Goal: Task Accomplishment & Management: Manage account settings

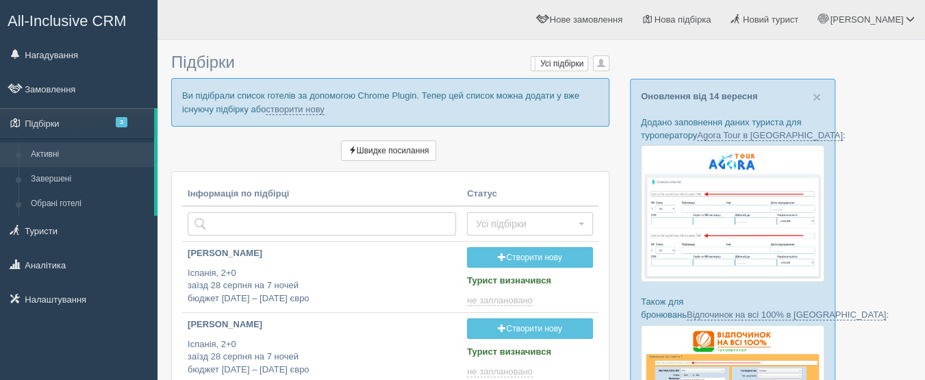
drag, startPoint x: 337, startPoint y: 105, endPoint x: 266, endPoint y: 114, distance: 71.8
click at [266, 114] on p "Ви підібрали список готелів за допомогою Chrome Plugin. Тепер цей список можна …" at bounding box center [390, 102] width 438 height 48
click at [279, 109] on link "створити нову" at bounding box center [295, 109] width 58 height 11
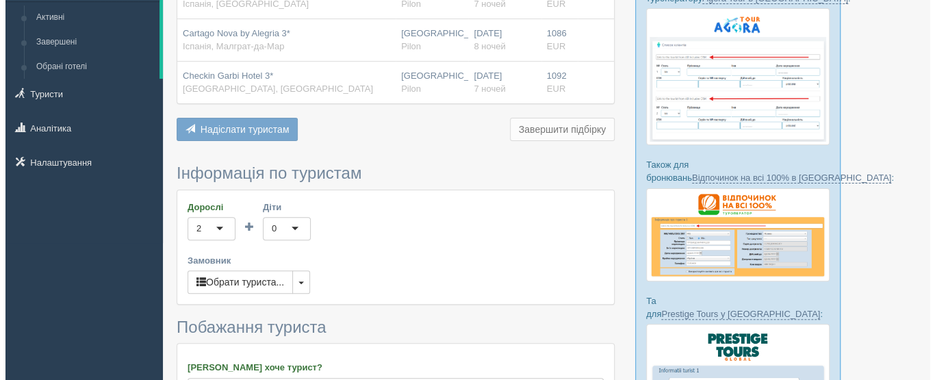
scroll to position [205, 0]
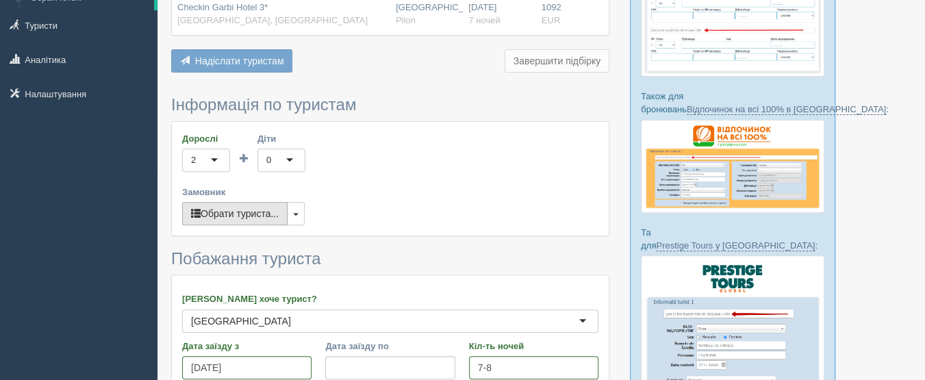
click at [224, 209] on button "Обрати туриста..." at bounding box center [234, 213] width 105 height 23
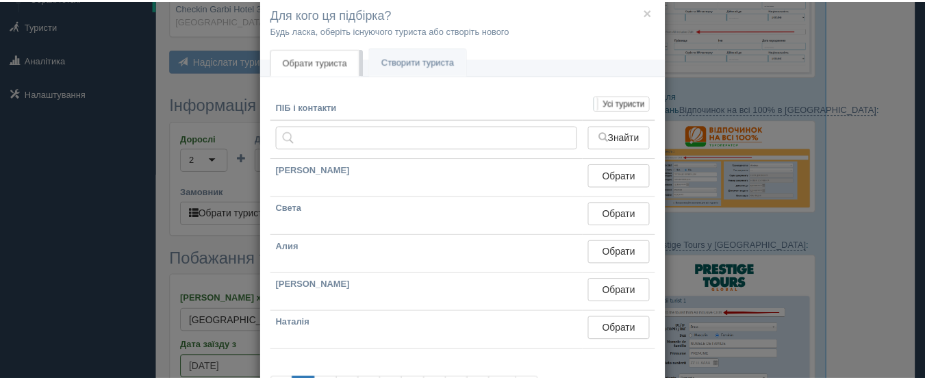
scroll to position [0, 0]
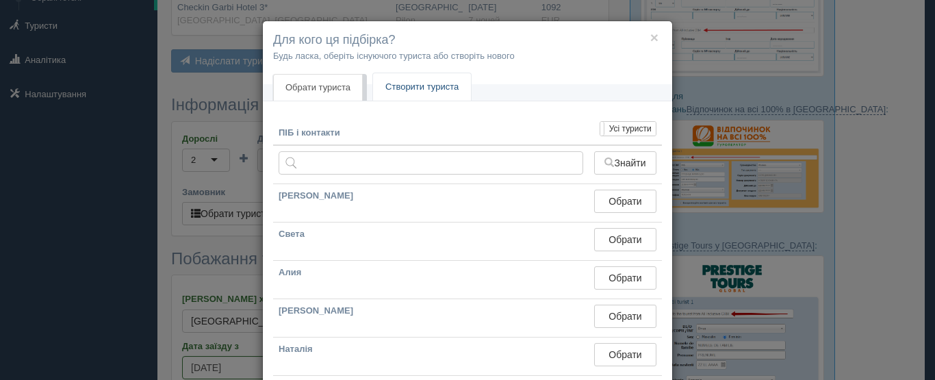
click at [422, 81] on link "Створити туриста" at bounding box center [422, 87] width 98 height 28
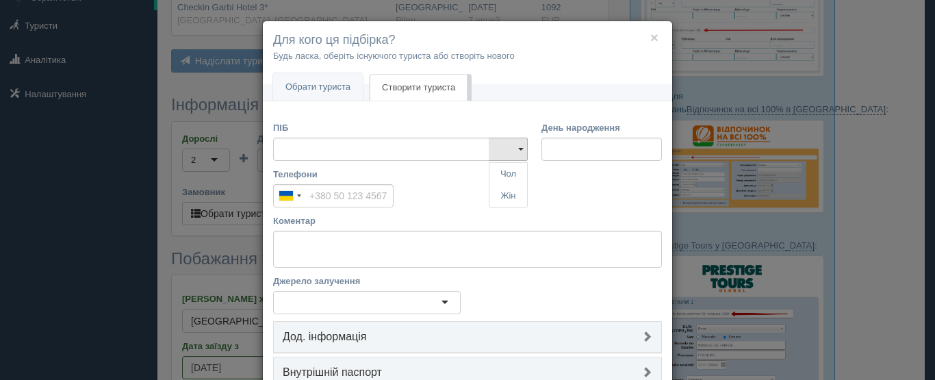
click at [246, 190] on div "× Для кого ця підбірка? Будь ласка, оберіть існуючого туриста або створіть ново…" at bounding box center [467, 190] width 935 height 380
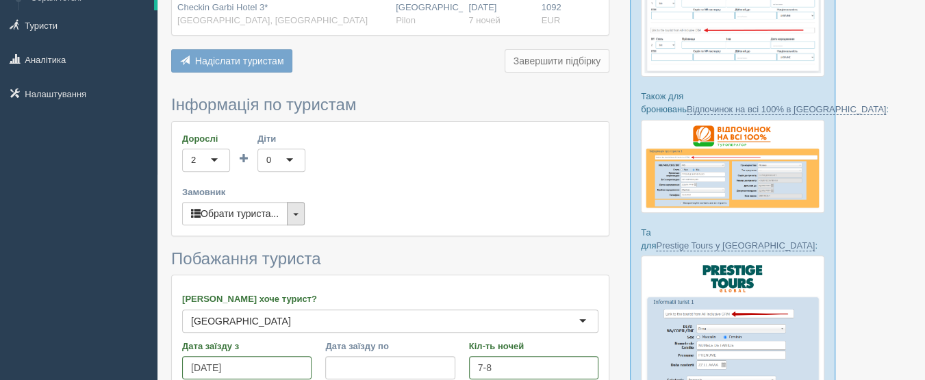
click at [301, 213] on button "button" at bounding box center [296, 213] width 18 height 23
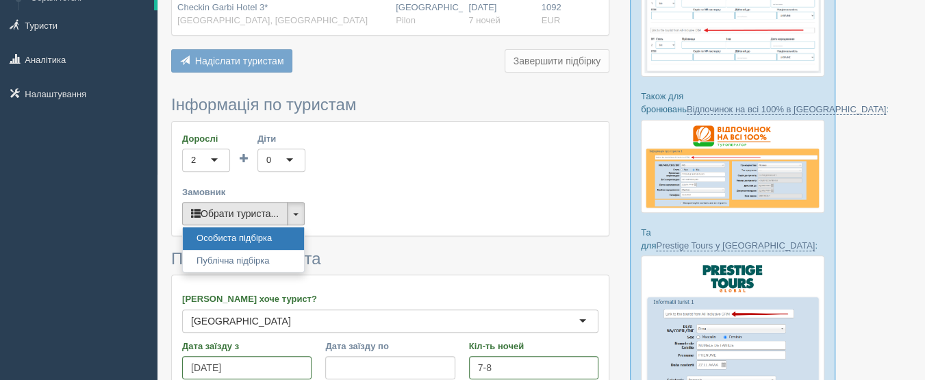
click at [268, 209] on button "Обрати туриста..." at bounding box center [234, 213] width 105 height 23
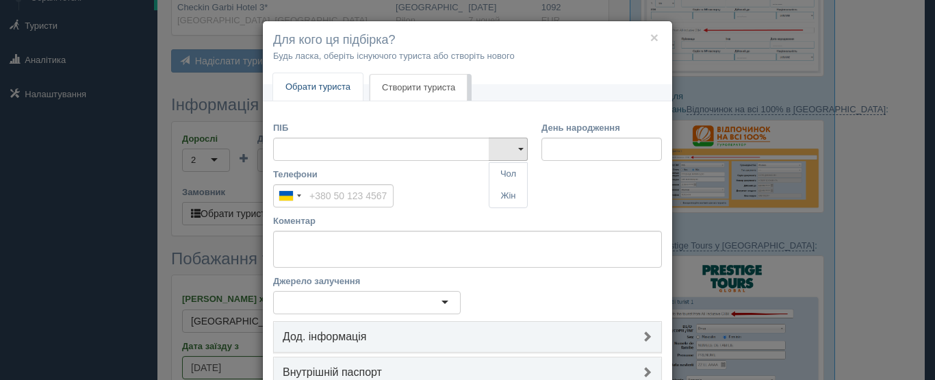
click at [340, 81] on link "Обрати туриста" at bounding box center [318, 87] width 90 height 28
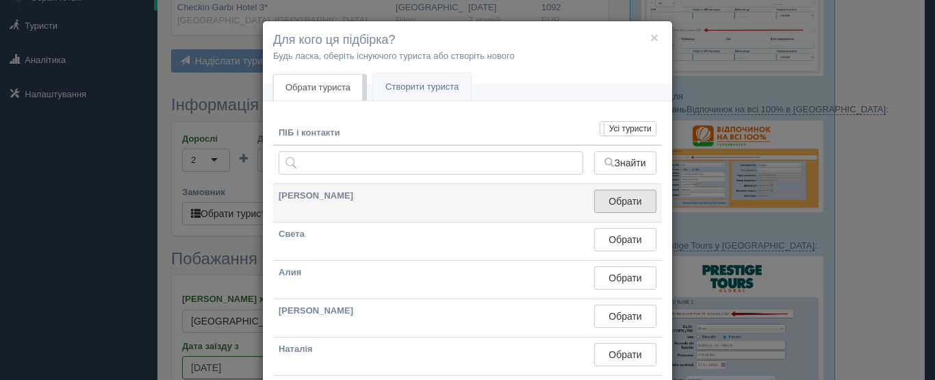
click at [609, 203] on button "Обрати" at bounding box center [625, 201] width 62 height 23
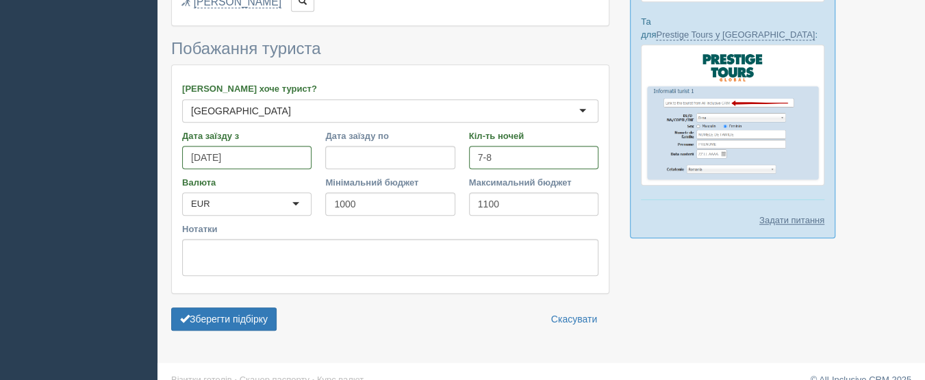
scroll to position [431, 0]
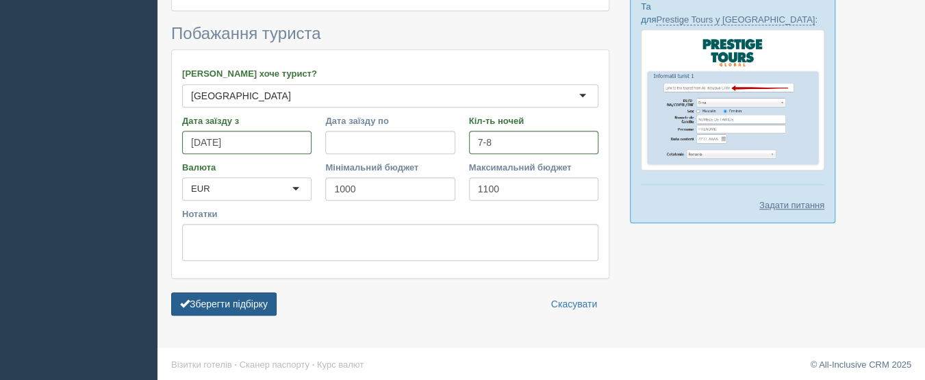
click at [240, 302] on button "Зберегти підбірку" at bounding box center [223, 303] width 105 height 23
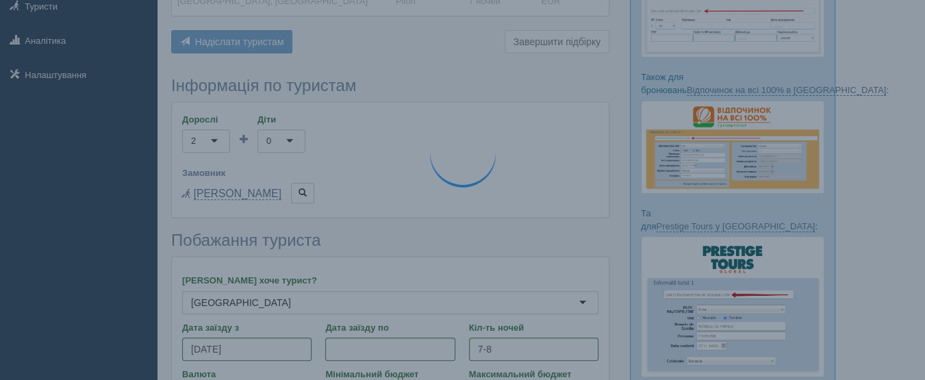
scroll to position [157, 0]
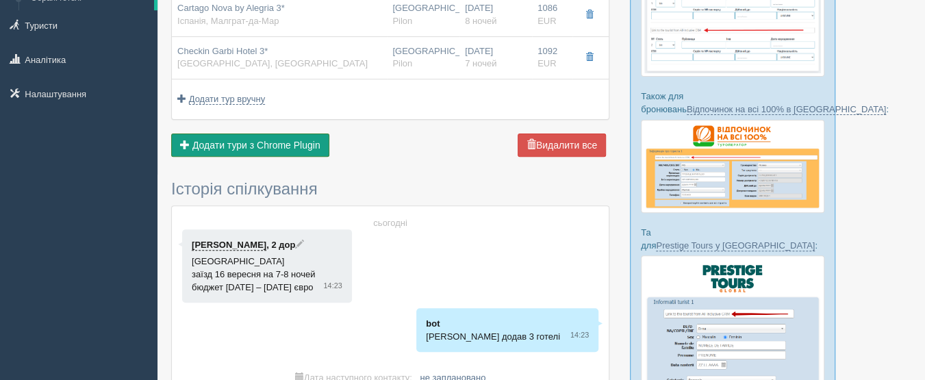
scroll to position [205, 0]
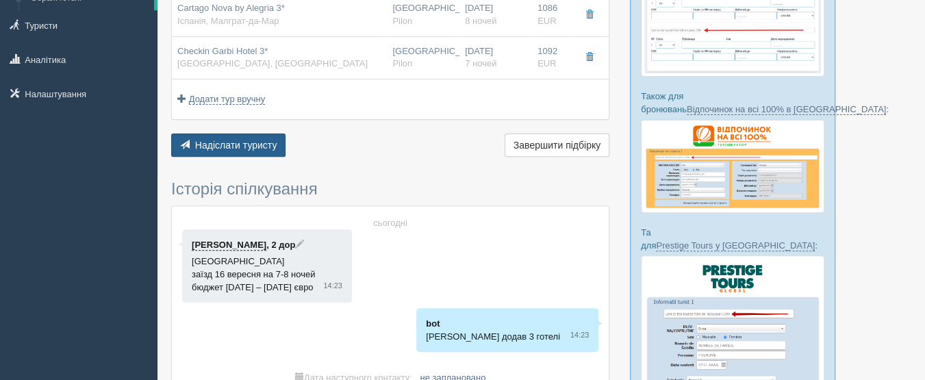
click at [261, 140] on button "Надіслати туристу Надіслати" at bounding box center [228, 144] width 114 height 23
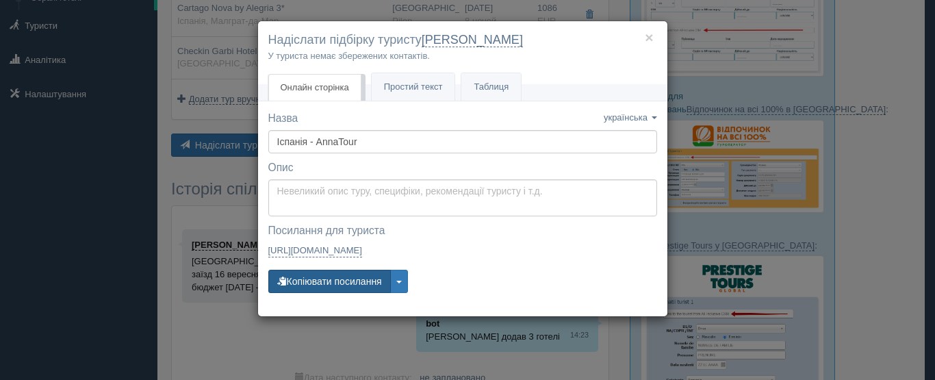
click at [321, 282] on button "Копіювати посилання" at bounding box center [329, 281] width 123 height 23
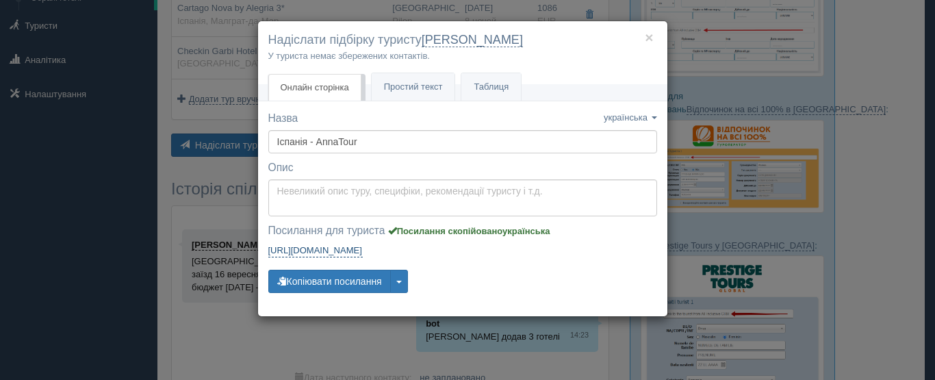
click at [363, 247] on link "https://tourist.allinclusivecrm.com/a/3817406522/4410815802/MZtRqUgauM https://…" at bounding box center [315, 251] width 94 height 14
click at [704, 125] on div "× Надіслати підбірку туристу Ліза У туриста немає збережених контактів. Онлайн …" at bounding box center [467, 190] width 935 height 380
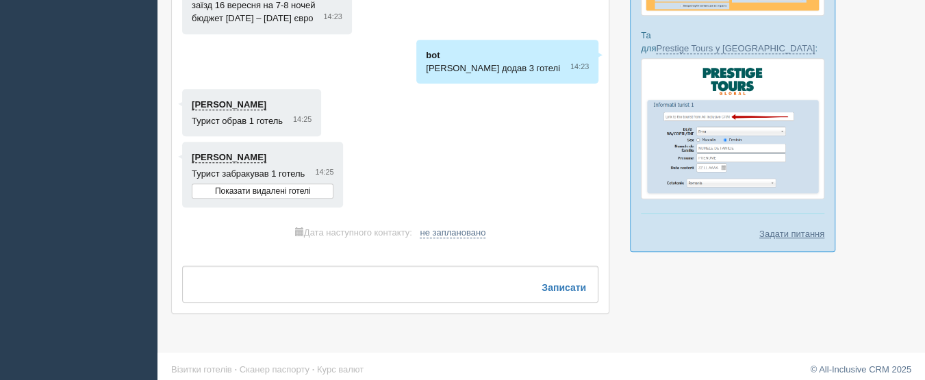
scroll to position [408, 0]
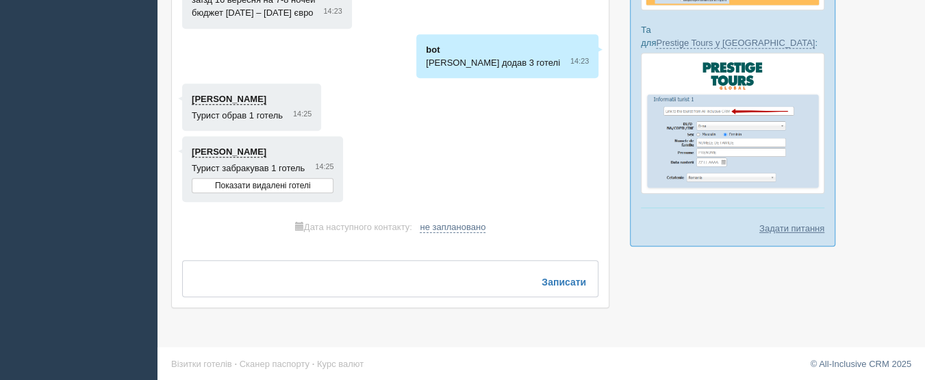
click at [357, 280] on textarea at bounding box center [390, 278] width 416 height 37
click at [464, 225] on span "не заплановано" at bounding box center [453, 227] width 66 height 11
select select "15"
select select "20"
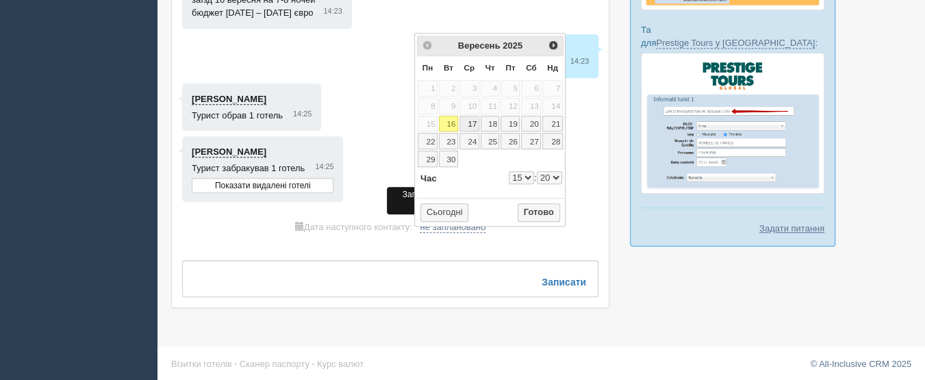
click at [470, 125] on link "17" at bounding box center [469, 124] width 20 height 16
type input "2025-09-17 15:20"
select select "15"
select select "20"
click at [528, 210] on button "Готово" at bounding box center [539, 212] width 42 height 19
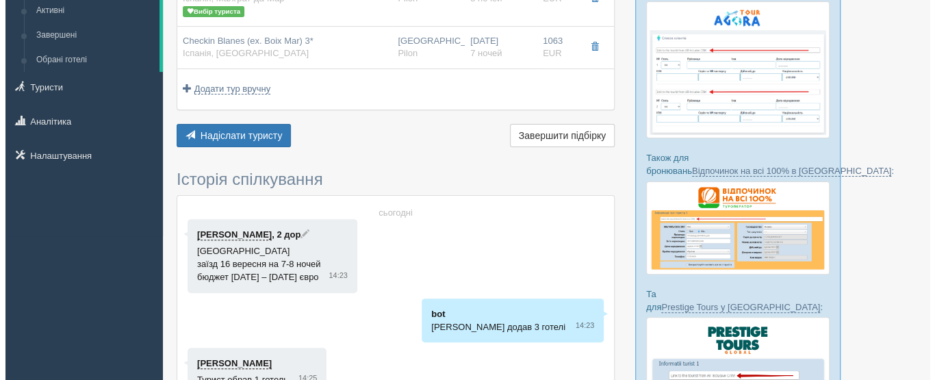
scroll to position [0, 0]
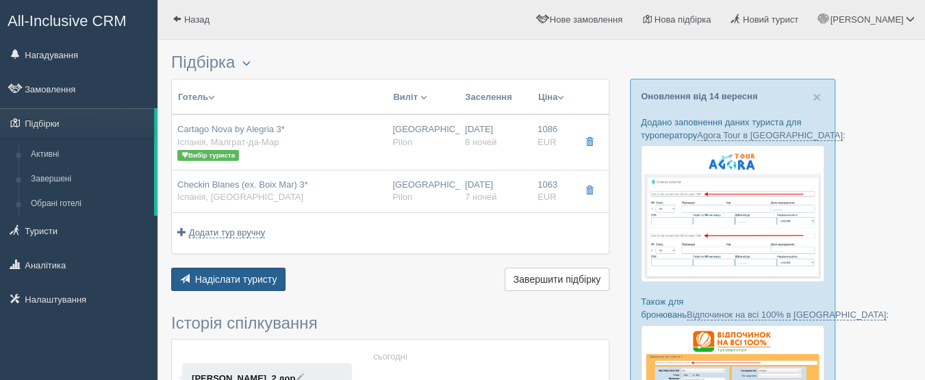
click at [242, 277] on span "Надіслати туристу" at bounding box center [236, 279] width 82 height 11
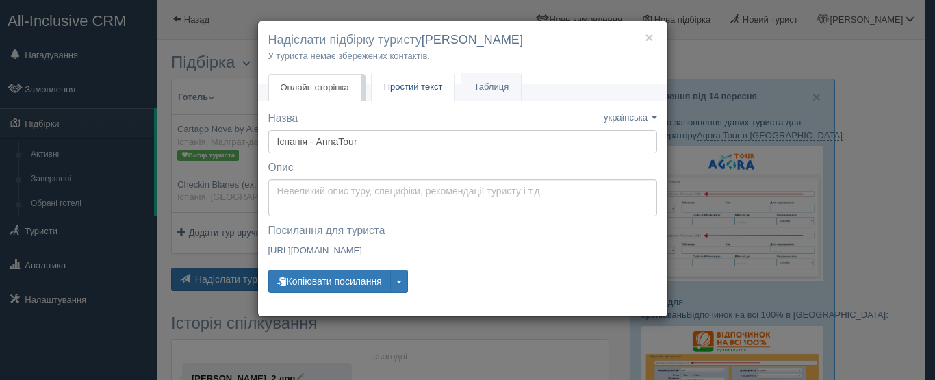
click at [428, 86] on span "Простий текст" at bounding box center [413, 86] width 59 height 10
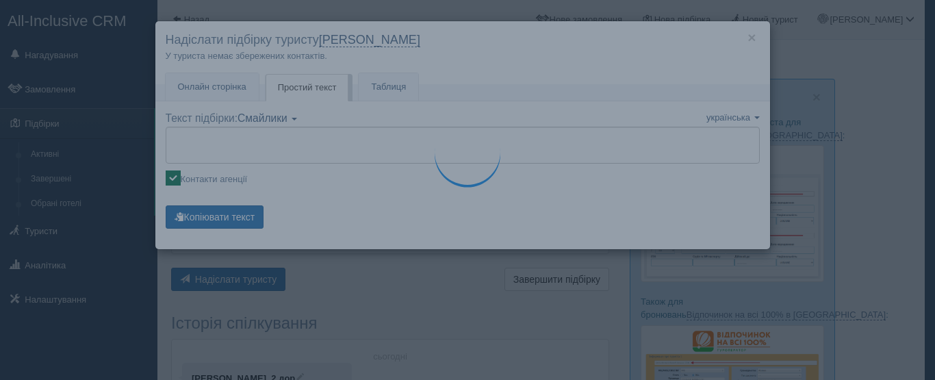
type textarea "🌞 Доброго дня! Пропонуємо Вам розглянути такі варіанти: 🌎 Іспанія, Малграт-да-М…"
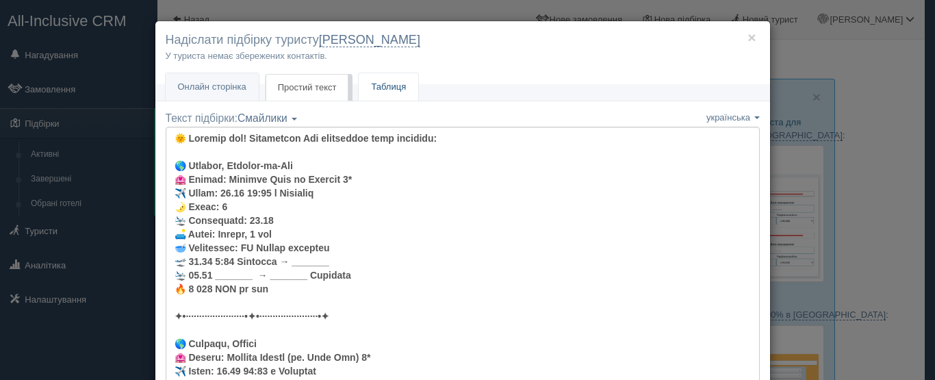
drag, startPoint x: 392, startPoint y: 76, endPoint x: 390, endPoint y: 97, distance: 21.3
click at [392, 77] on link "Таблиця" at bounding box center [389, 87] width 60 height 28
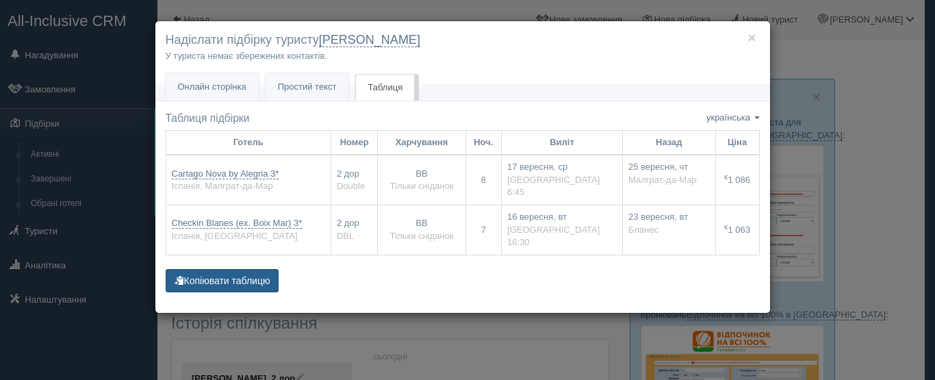
click at [260, 277] on button "Копіювати таблицю" at bounding box center [223, 280] width 114 height 23
click at [513, 34] on h4 "Надіслати підбірку туристу Ліза" at bounding box center [463, 40] width 594 height 18
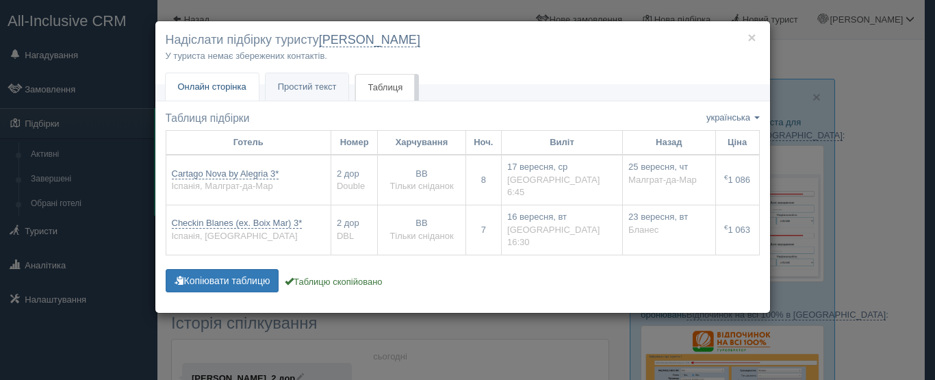
click at [231, 77] on link "Онлайн сторінка Онлайн" at bounding box center [212, 87] width 93 height 28
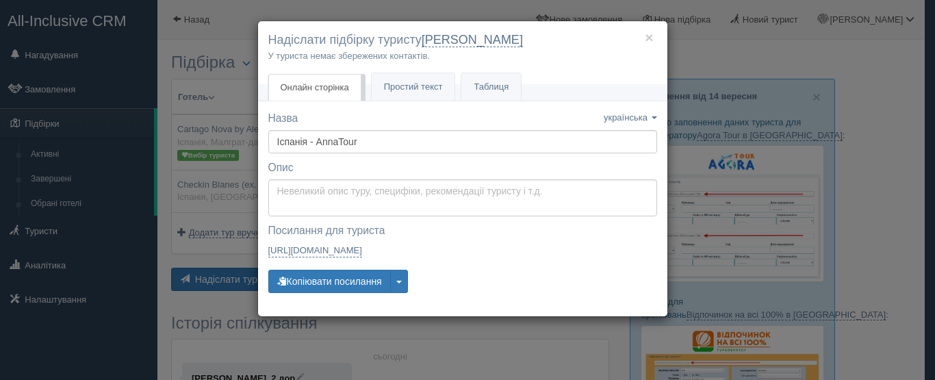
click at [563, 7] on div "× Надіслати підбірку туристу Ліза У туриста немає збережених контактів. Онлайн …" at bounding box center [467, 190] width 935 height 380
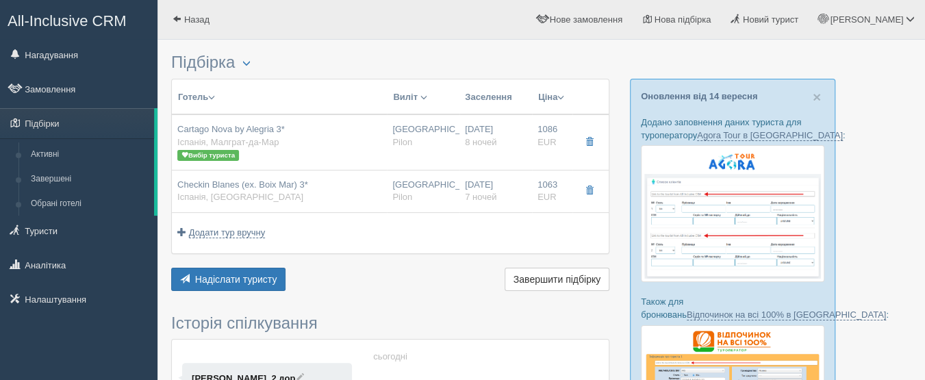
click at [120, 20] on span "All-Inclusive CRM" at bounding box center [67, 20] width 119 height 17
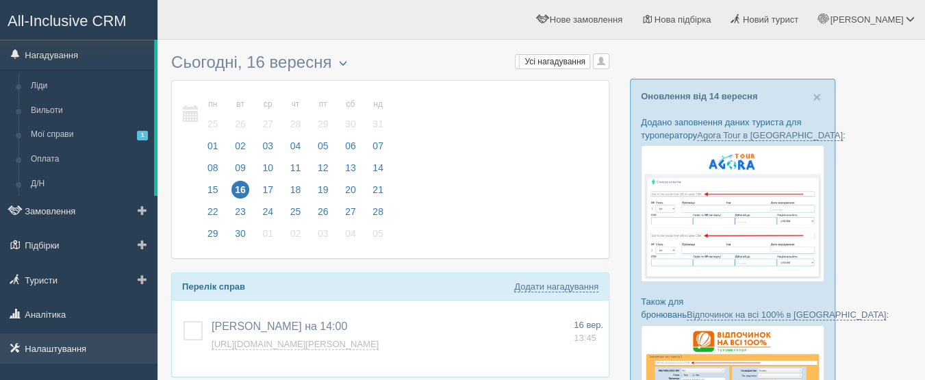
click at [61, 350] on link "Налаштування" at bounding box center [78, 348] width 157 height 30
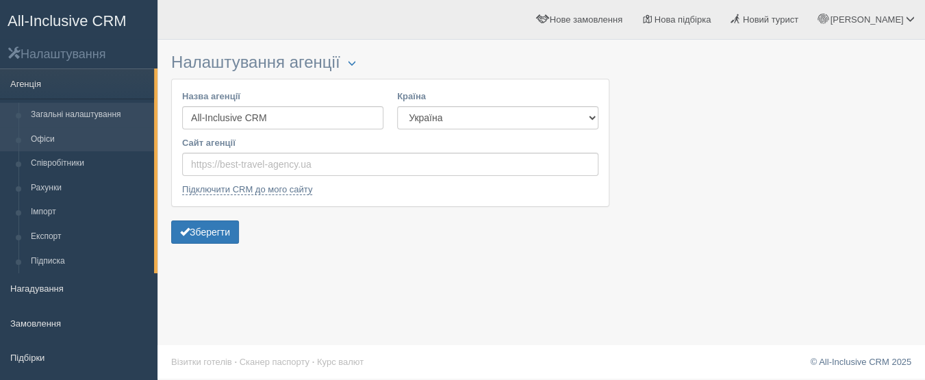
click at [92, 148] on link "Офіси" at bounding box center [89, 139] width 129 height 25
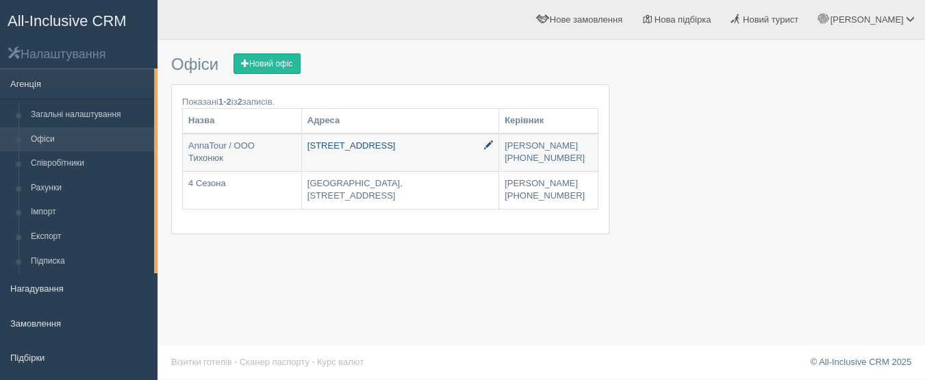
click at [341, 151] on link "[STREET_ADDRESS]" at bounding box center [400, 152] width 196 height 37
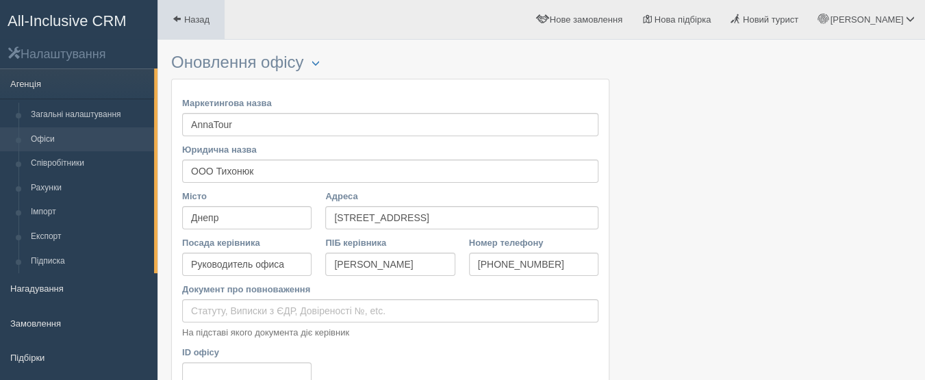
click at [200, 25] on link "Назад" at bounding box center [190, 19] width 67 height 39
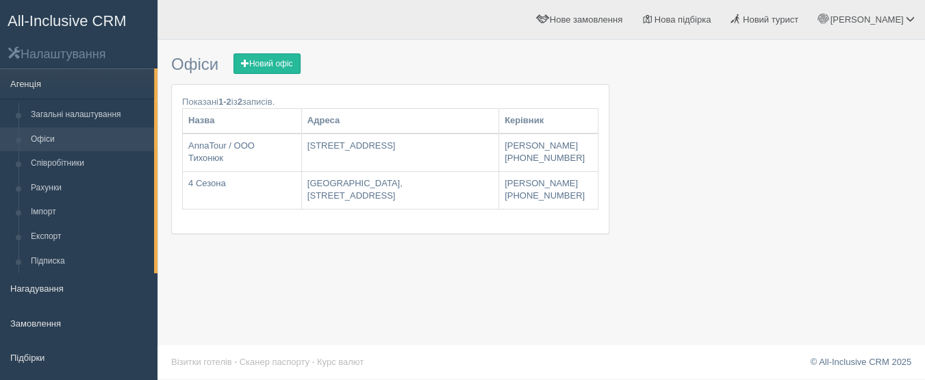
click at [84, 18] on span "All-Inclusive CRM" at bounding box center [67, 20] width 119 height 17
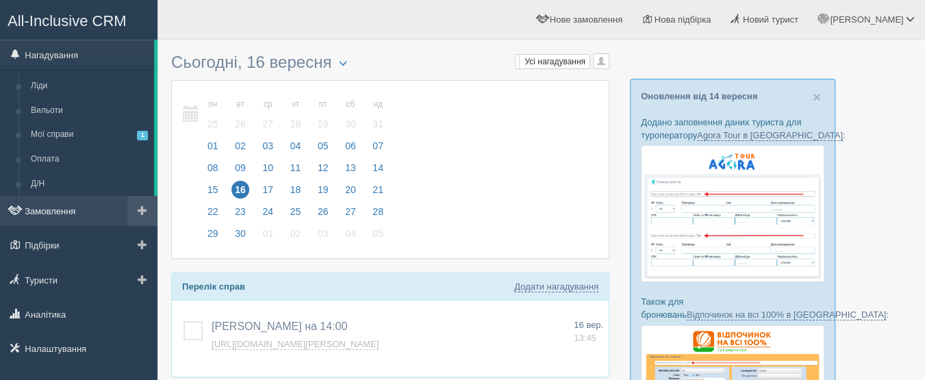
click at [79, 215] on link "Замовлення" at bounding box center [78, 211] width 157 height 30
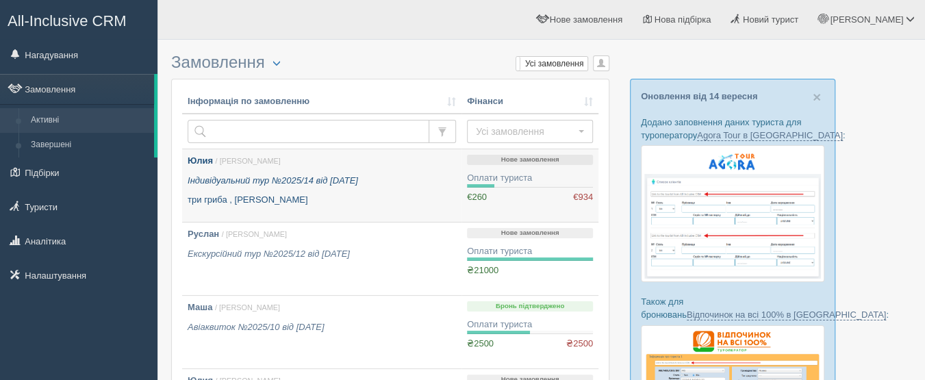
click at [305, 184] on p "Індивідуальний тур №2025/14 від [DATE]" at bounding box center [322, 181] width 268 height 13
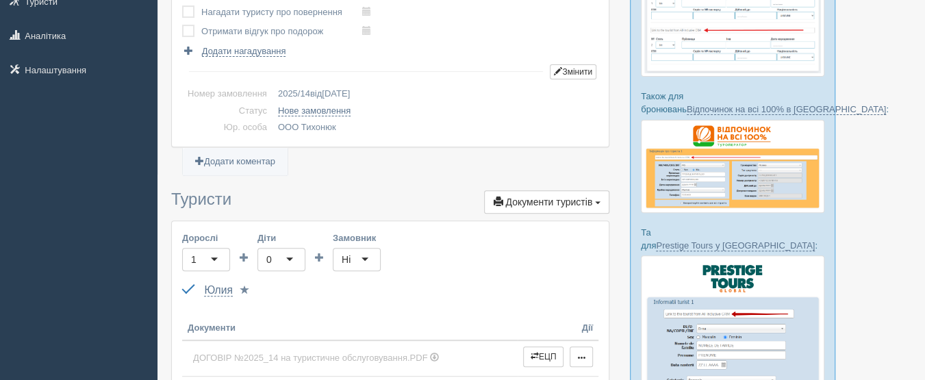
scroll to position [205, 0]
click at [593, 64] on button "Змінити" at bounding box center [573, 71] width 47 height 15
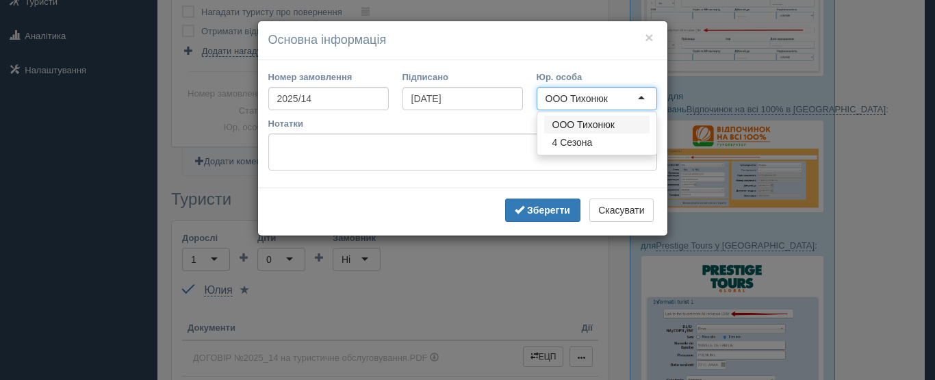
click at [568, 95] on div "ООО Тихонюк" at bounding box center [577, 99] width 62 height 14
click at [582, 99] on div "4 Сезона" at bounding box center [566, 99] width 40 height 14
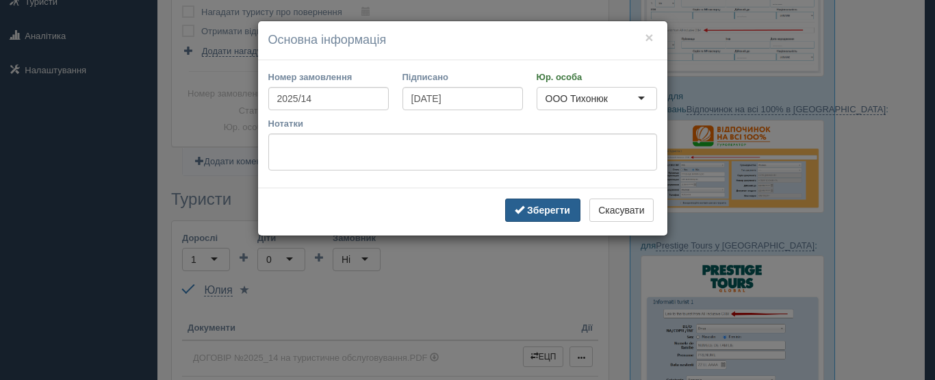
click at [553, 205] on b "Зберегти" at bounding box center [548, 210] width 43 height 11
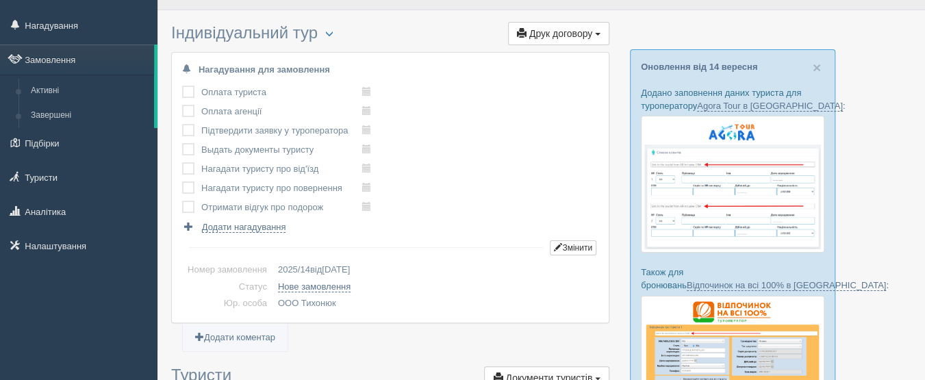
scroll to position [0, 0]
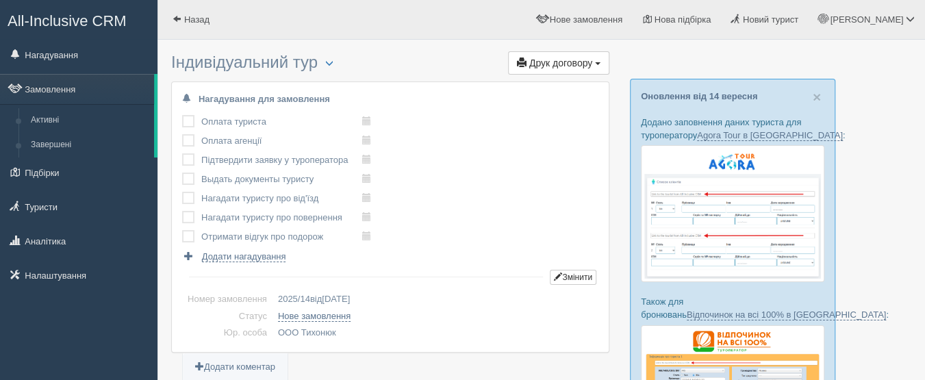
click at [89, 21] on span "All-Inclusive CRM" at bounding box center [67, 20] width 119 height 17
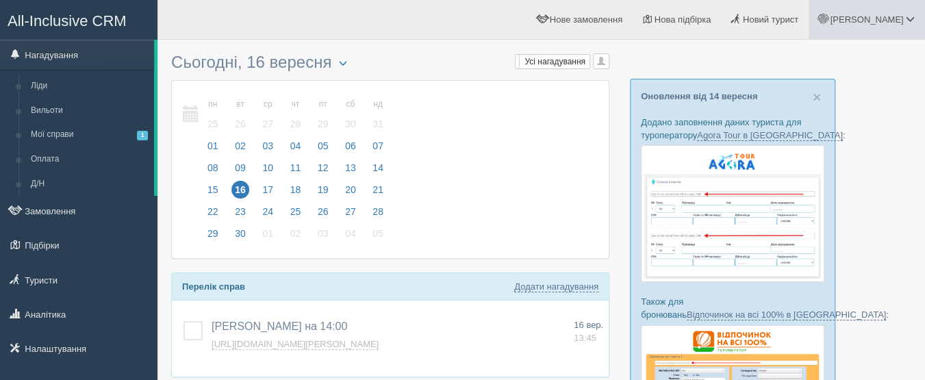
click at [882, 20] on link "[PERSON_NAME]" at bounding box center [866, 19] width 116 height 39
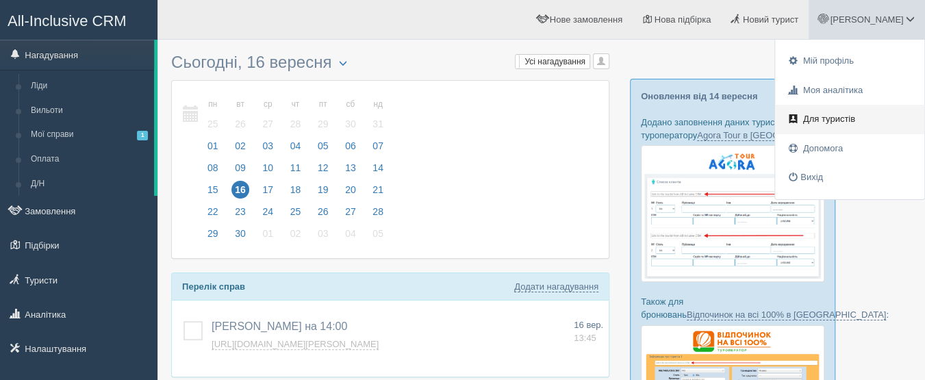
click at [841, 123] on span "Для туристів" at bounding box center [829, 119] width 52 height 10
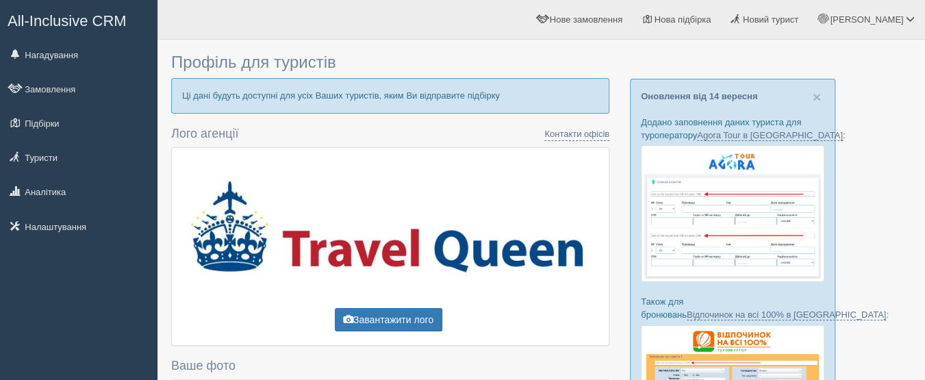
click at [116, 25] on span "All-Inclusive CRM" at bounding box center [67, 20] width 119 height 17
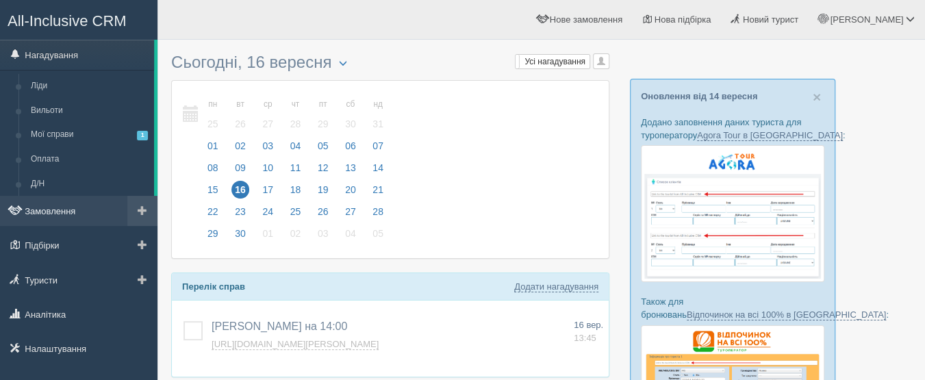
click at [65, 212] on link "Замовлення" at bounding box center [78, 211] width 157 height 30
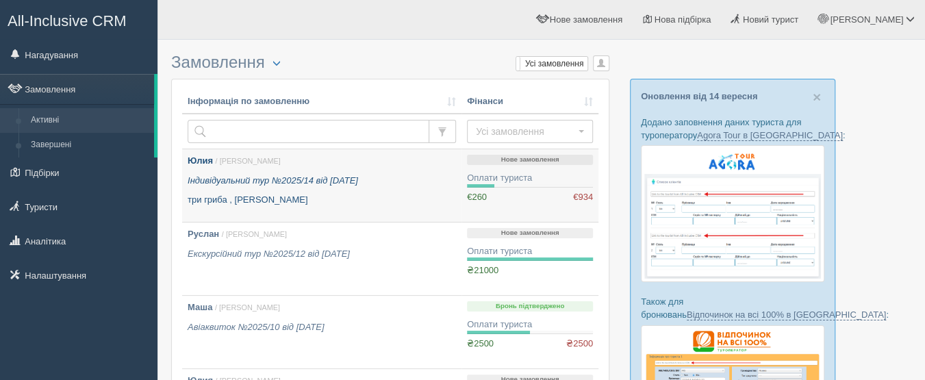
click at [387, 188] on div "Юлия / [PERSON_NAME] Індивідуальний тур №2025/14 від [DATE] три гриба , [GEOGRA…" at bounding box center [322, 181] width 268 height 52
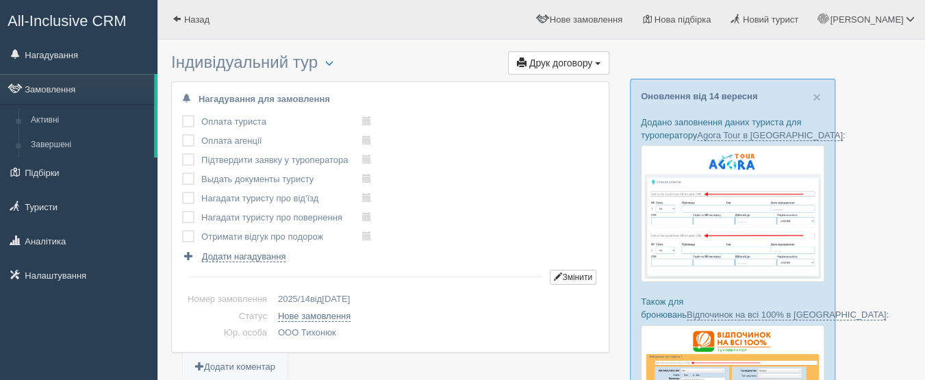
click at [110, 18] on span "All-Inclusive CRM" at bounding box center [67, 20] width 119 height 17
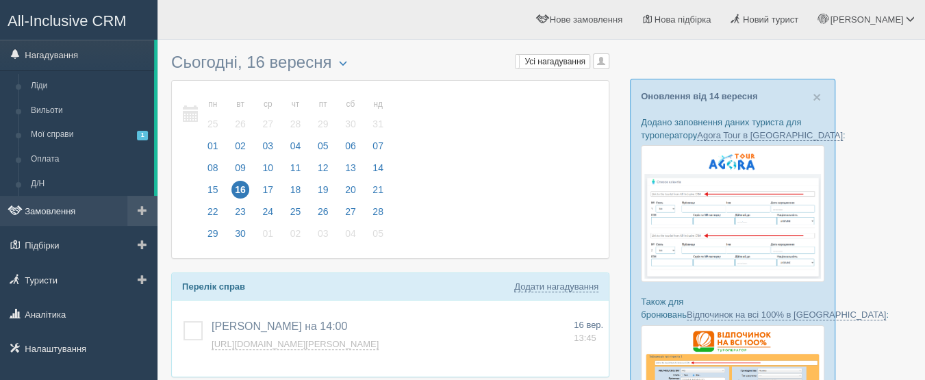
click at [55, 213] on link "Замовлення" at bounding box center [78, 211] width 157 height 30
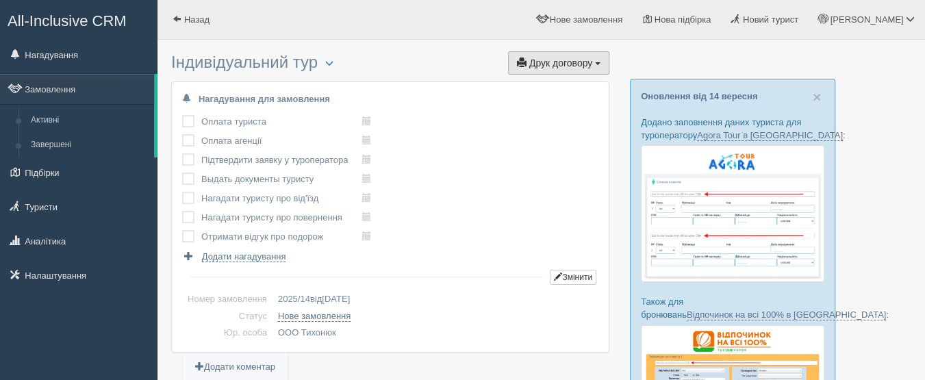
click at [587, 58] on span "Друк договору" at bounding box center [560, 63] width 63 height 11
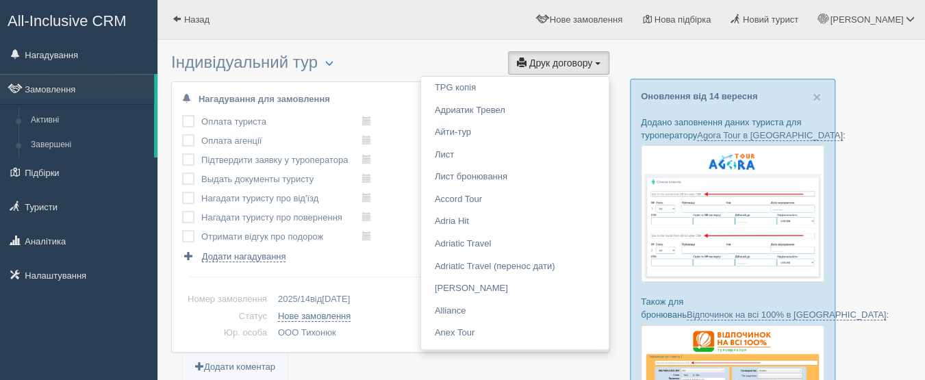
click at [493, 59] on h3 "Індивідуальний тур Менеджер: Anna Тихонюк Змінити тип Створити копію Об'єднати …" at bounding box center [390, 63] width 438 height 21
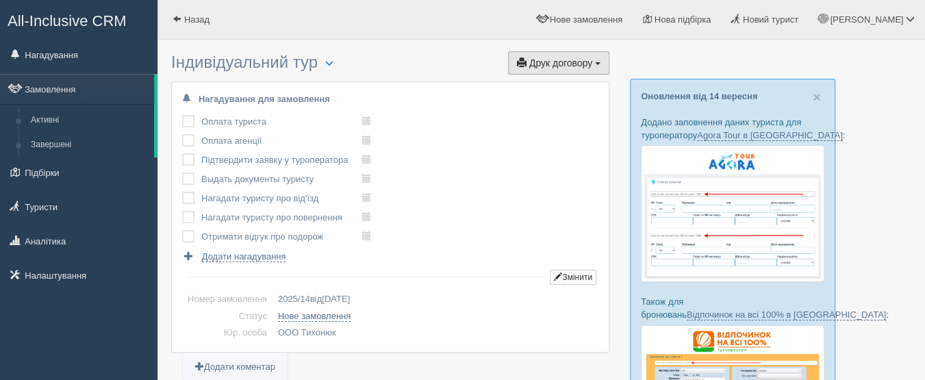
click at [523, 64] on span "button" at bounding box center [522, 63] width 10 height 10
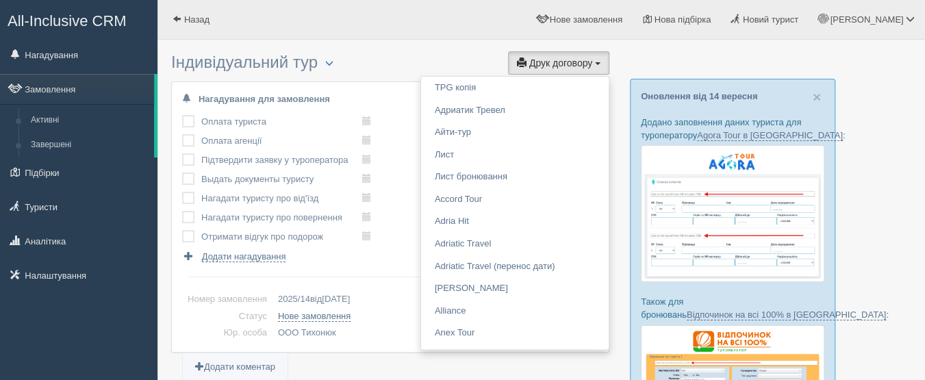
click at [496, 58] on h3 "Індивідуальний тур Менеджер: Anna Тихонюк Змінити тип Створити копію Об'єднати …" at bounding box center [390, 63] width 438 height 21
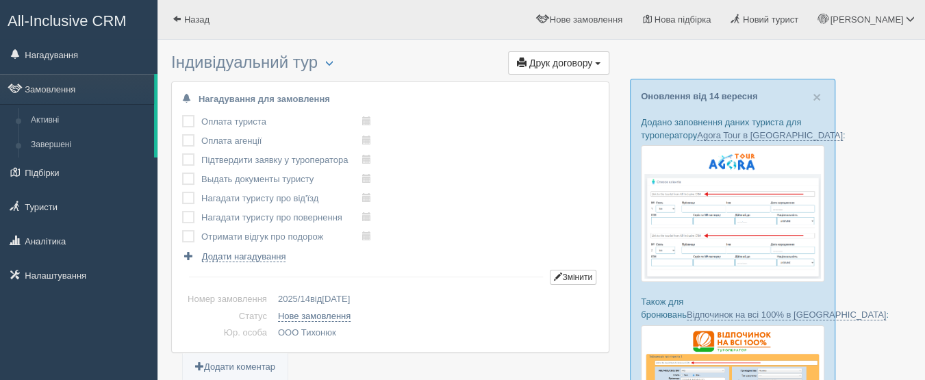
click at [554, 64] on span "Друк договору" at bounding box center [560, 63] width 63 height 11
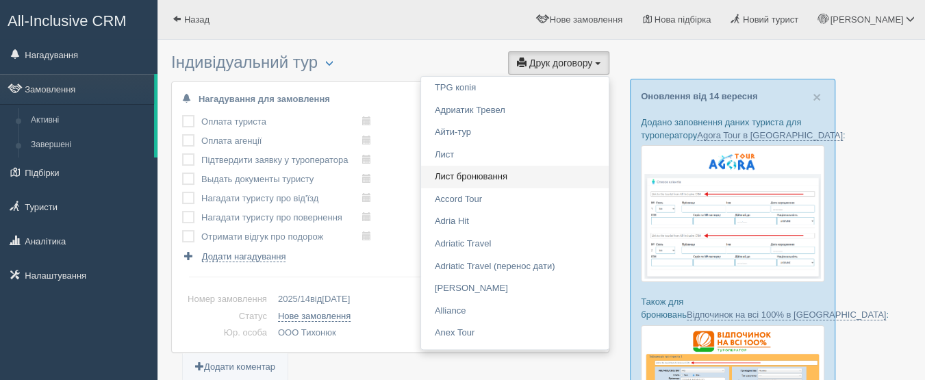
scroll to position [274, 0]
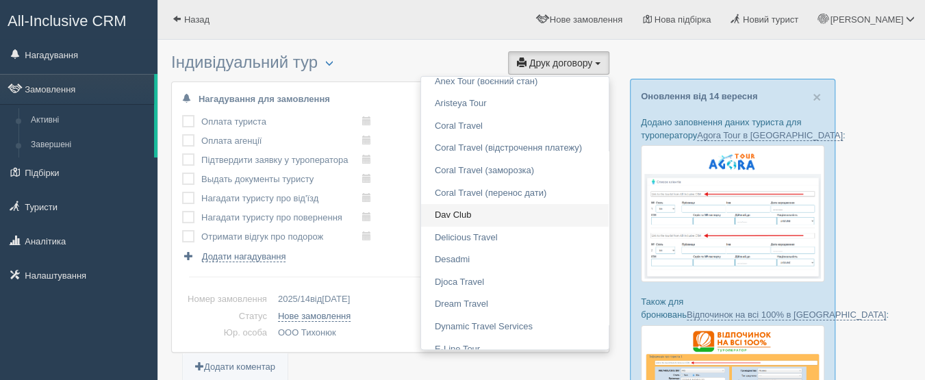
click at [482, 206] on link "Dav Club" at bounding box center [515, 215] width 188 height 23
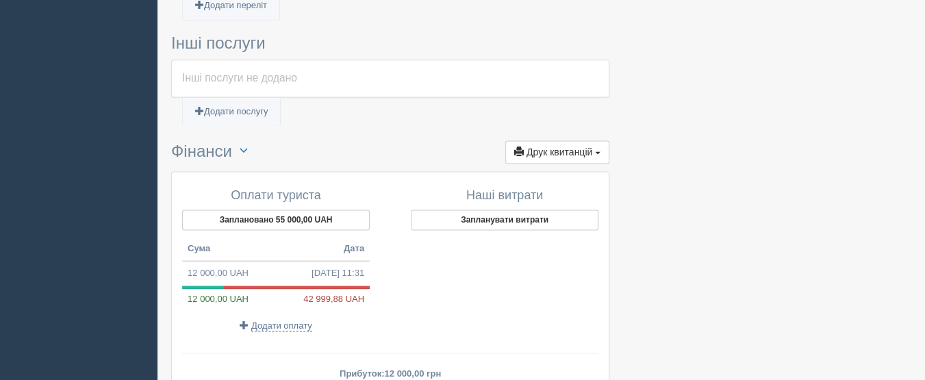
scroll to position [958, 0]
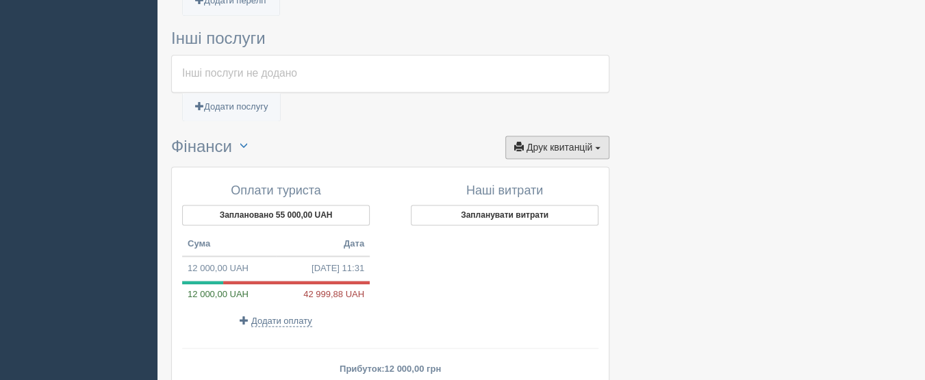
click at [585, 142] on span "Друк квитанцій" at bounding box center [559, 147] width 66 height 11
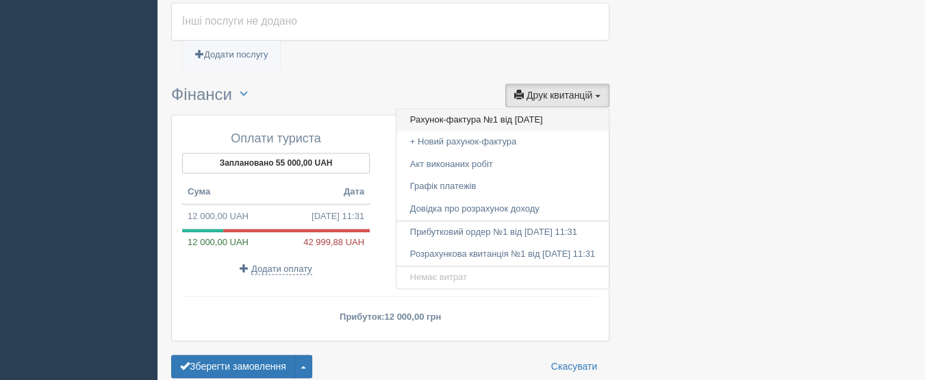
scroll to position [1027, 0]
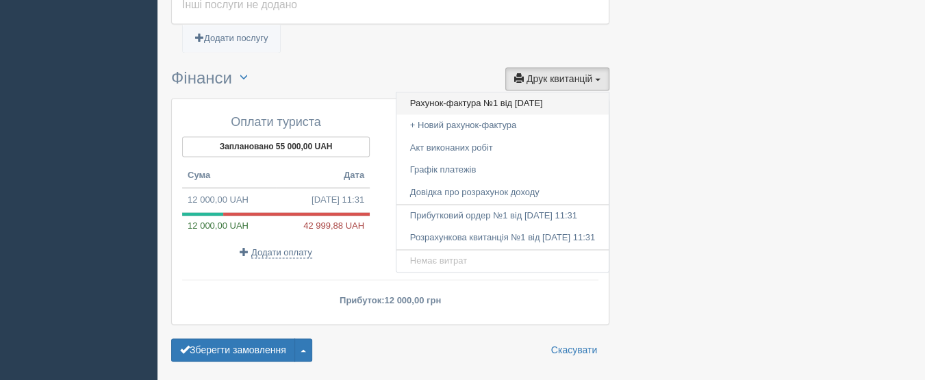
click at [550, 101] on link "Рахунок-фактура №1 від 03.09.2025" at bounding box center [502, 103] width 212 height 23
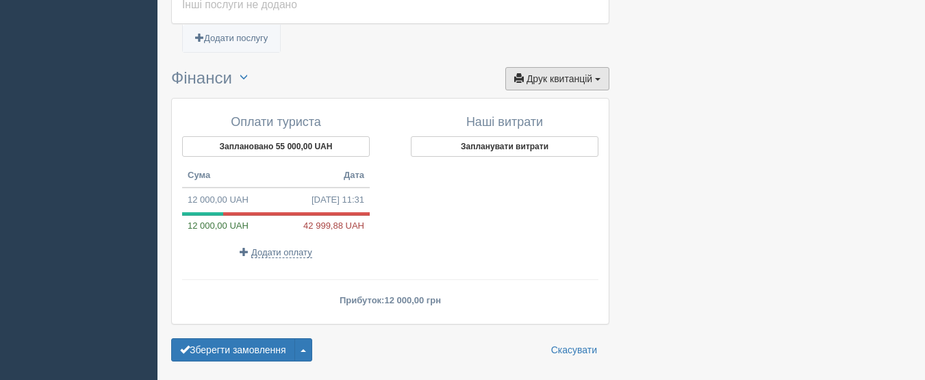
click at [557, 84] on span "Друк квитанцій" at bounding box center [559, 78] width 66 height 11
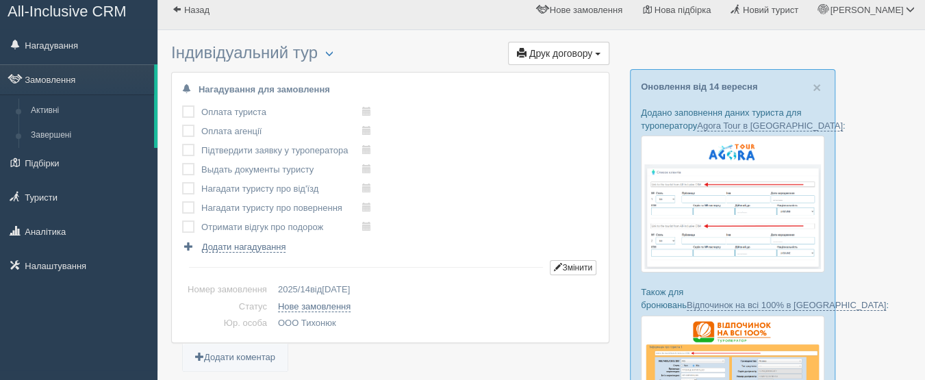
scroll to position [0, 0]
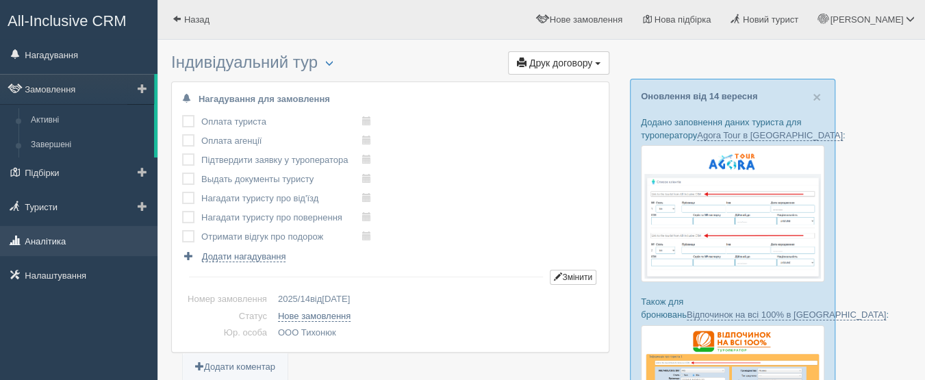
click at [85, 248] on link "Аналітика" at bounding box center [78, 241] width 157 height 30
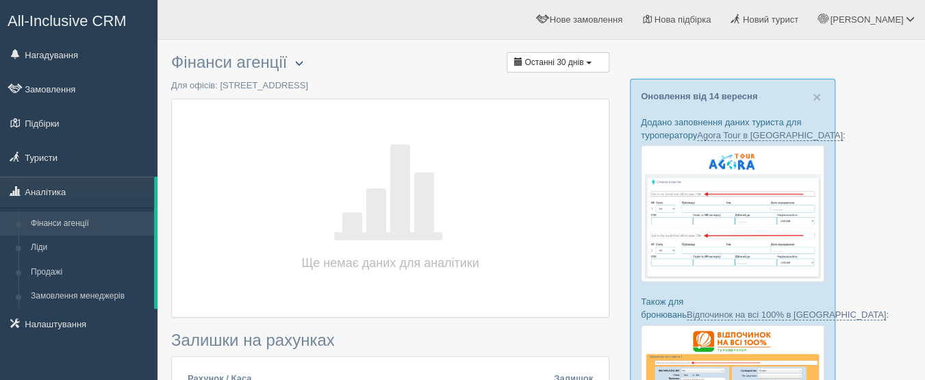
click at [303, 66] on span "button" at bounding box center [298, 63] width 8 height 8
click at [348, 55] on h3 "Фінанси агенції Обрати офіс Скачати в Excel Останні 30 днів" at bounding box center [390, 62] width 438 height 18
click at [557, 54] on button "Останні 30 днів" at bounding box center [558, 62] width 103 height 21
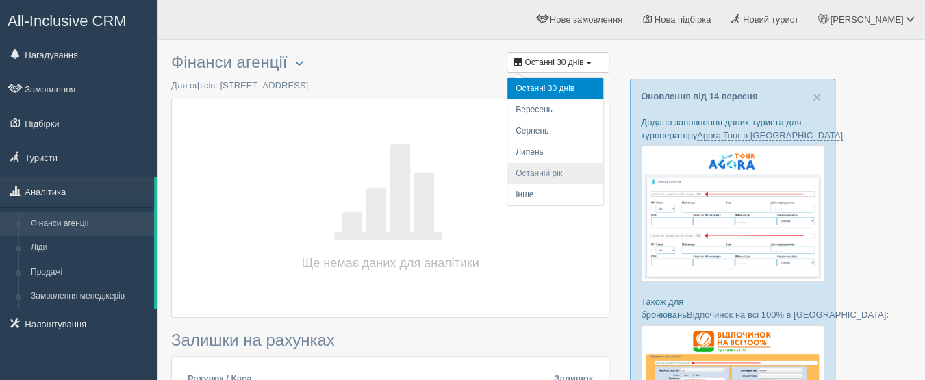
click at [537, 177] on li "Останній рік" at bounding box center [555, 173] width 96 height 21
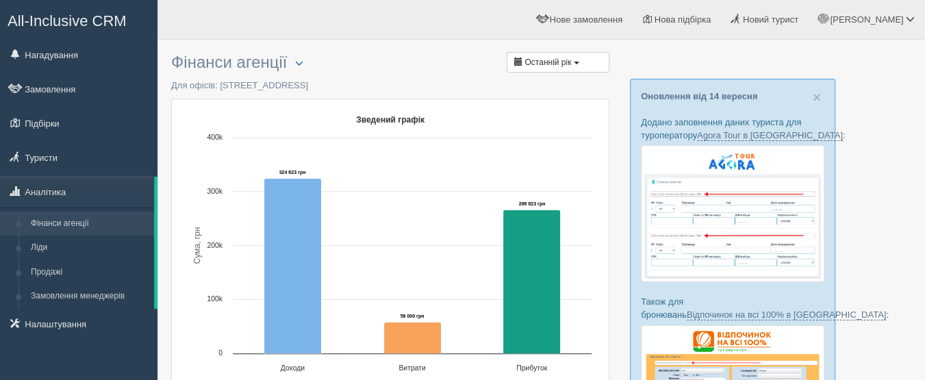
click at [101, 18] on span "All-Inclusive CRM" at bounding box center [67, 20] width 119 height 17
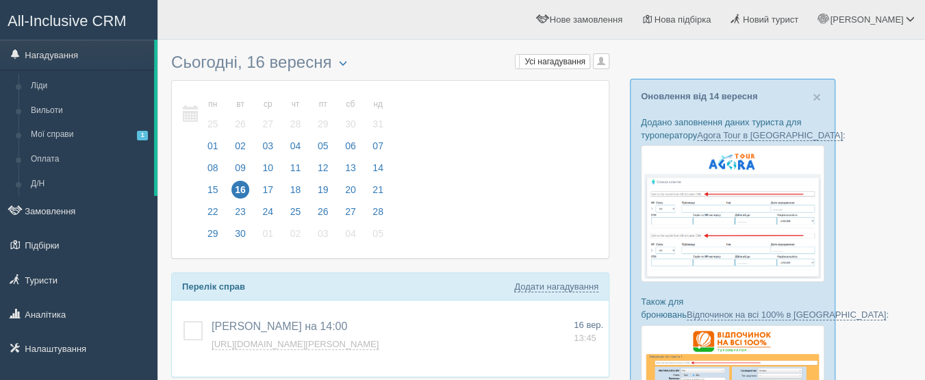
click at [410, 51] on div "Мої нагадування Мої Усі нагадування Усі Усі нагадування Усі Мої нагадування [PE…" at bounding box center [390, 278] width 438 height 463
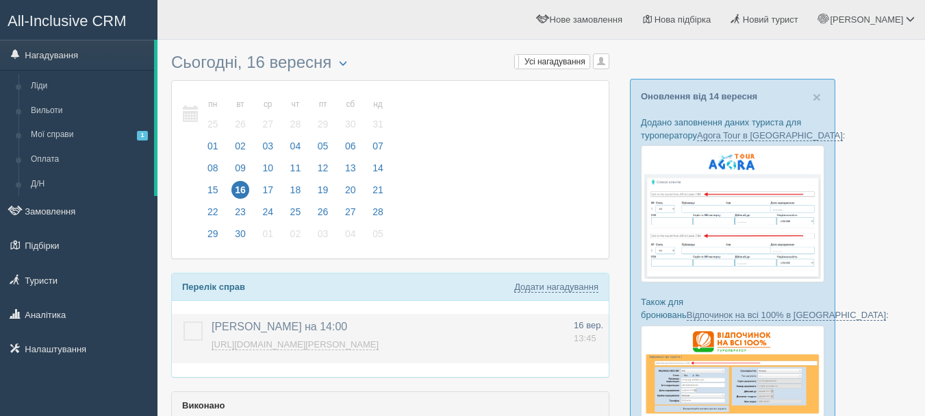
click at [320, 348] on link "https://console.allinclusivecrm.com/trello?cardOpened=2267" at bounding box center [295, 344] width 167 height 11
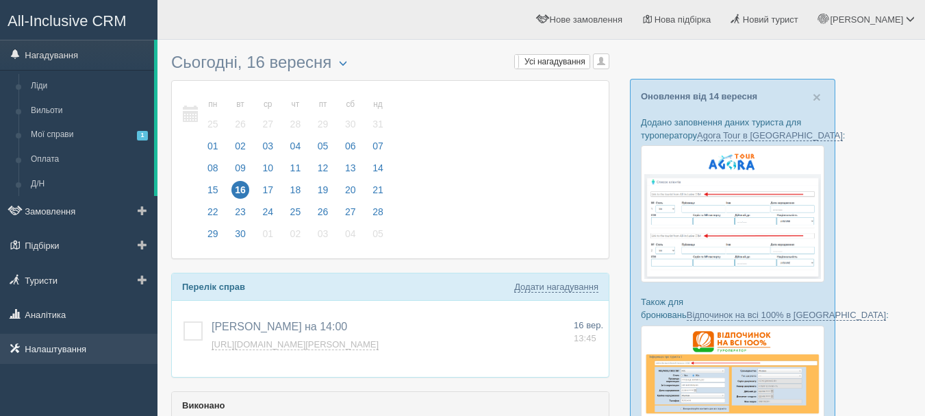
click at [108, 339] on link "Налаштування" at bounding box center [78, 348] width 157 height 30
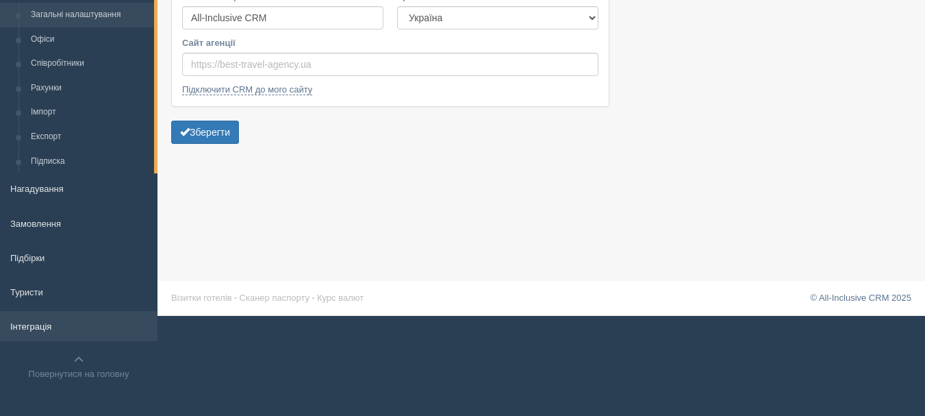
scroll to position [101, 0]
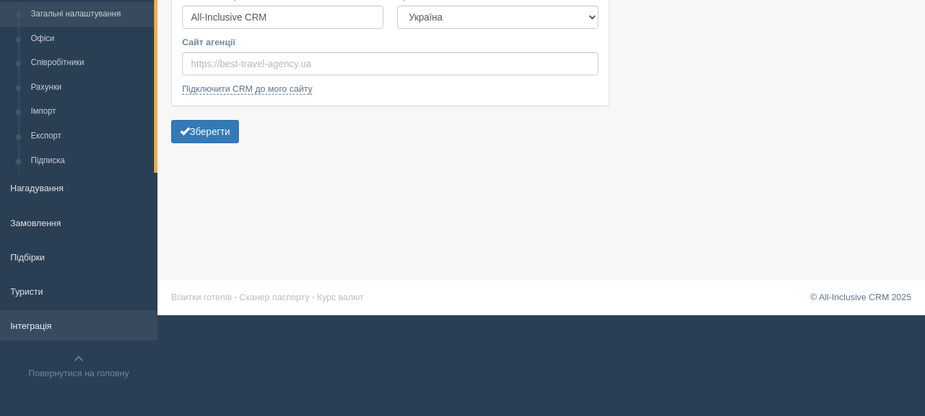
click at [97, 323] on link "Інтеграція" at bounding box center [78, 325] width 157 height 30
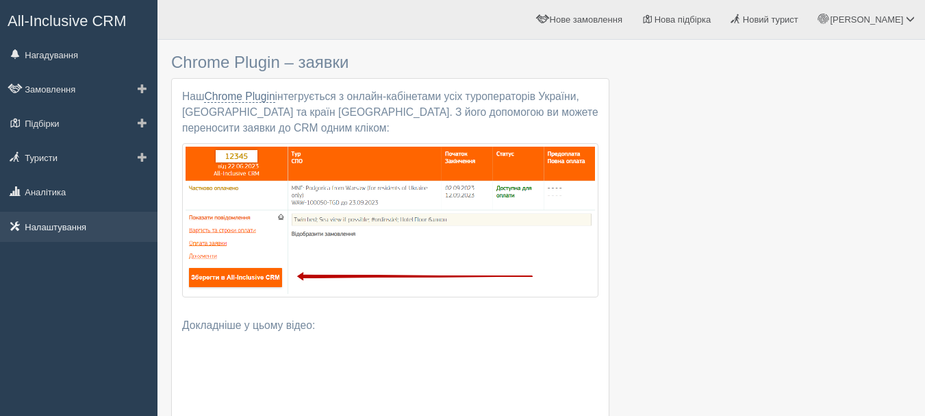
click at [103, 221] on link "Налаштування" at bounding box center [78, 227] width 157 height 30
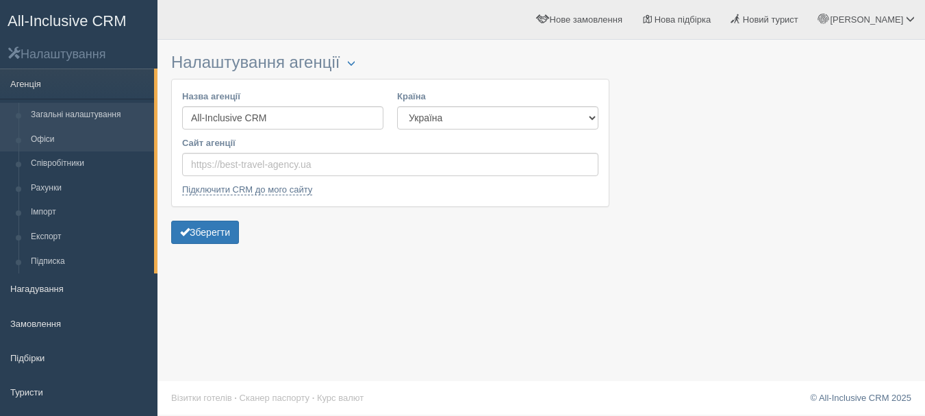
click at [92, 138] on link "Офіси" at bounding box center [89, 139] width 129 height 25
